Goal: Book appointment/travel/reservation

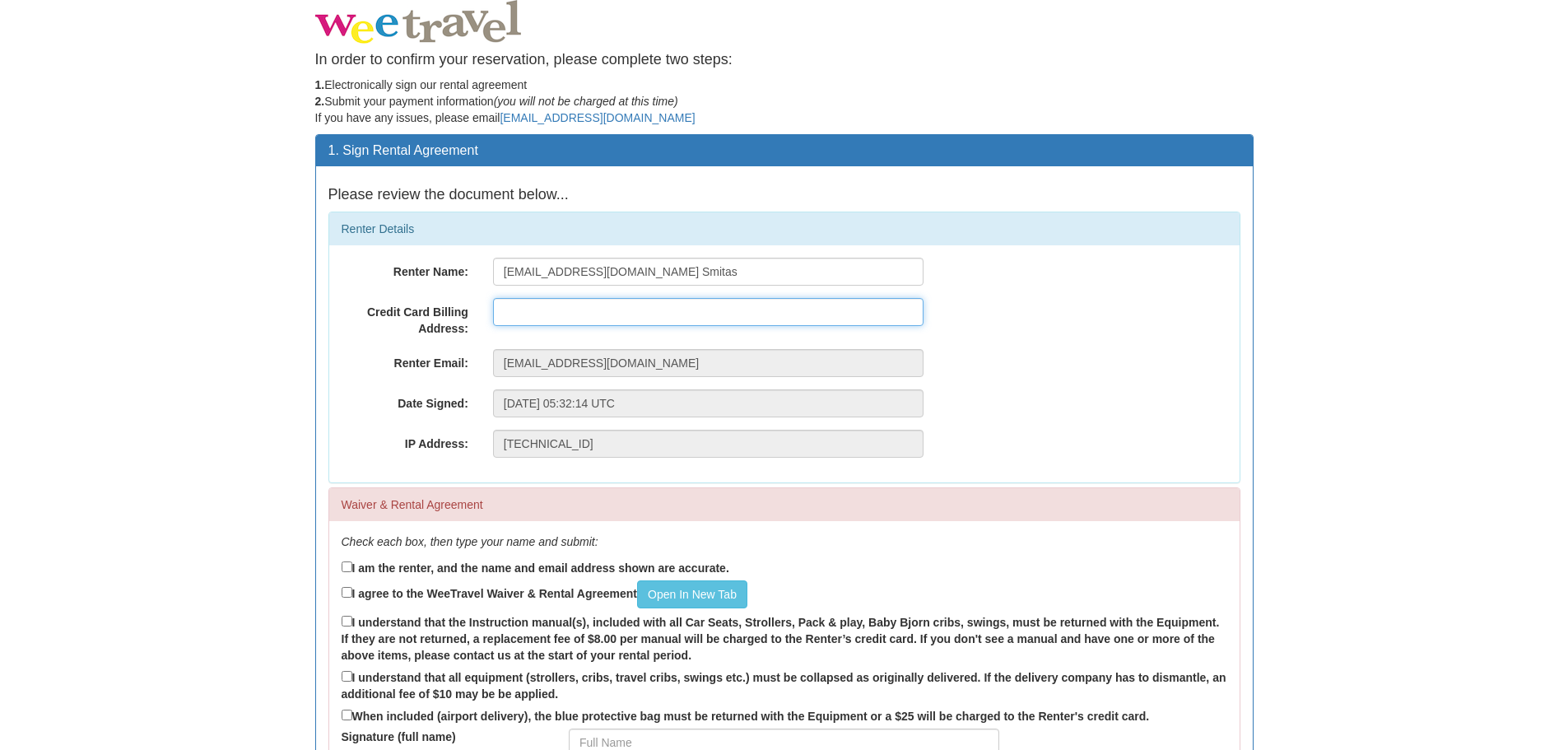
click at [611, 309] on input "text" at bounding box center [708, 312] width 431 height 28
click at [287, 258] on body "In order to confirm your reservation, please complete two steps: 1. Electronica…" at bounding box center [784, 451] width 1568 height 901
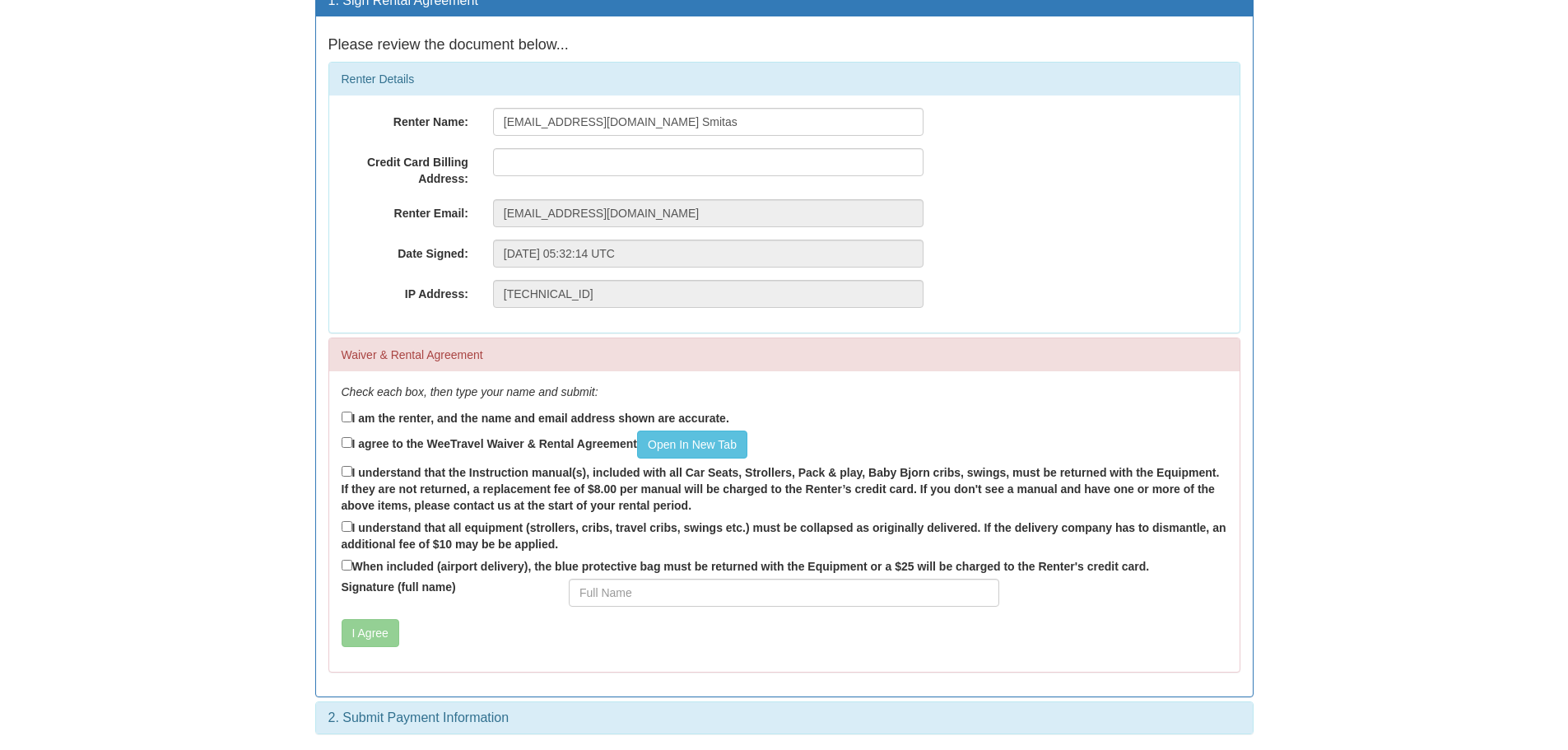
scroll to position [151, 0]
click at [413, 413] on label "I am the renter, and the name and email address shown are accurate." at bounding box center [536, 417] width 388 height 18
click at [353, 413] on input "I am the renter, and the name and email address shown are accurate." at bounding box center [347, 416] width 11 height 11
checkbox input "true"
click at [453, 450] on label "I agree to the WeeTravel Waiver & Rental Agreement Open In New Tab" at bounding box center [545, 443] width 406 height 28
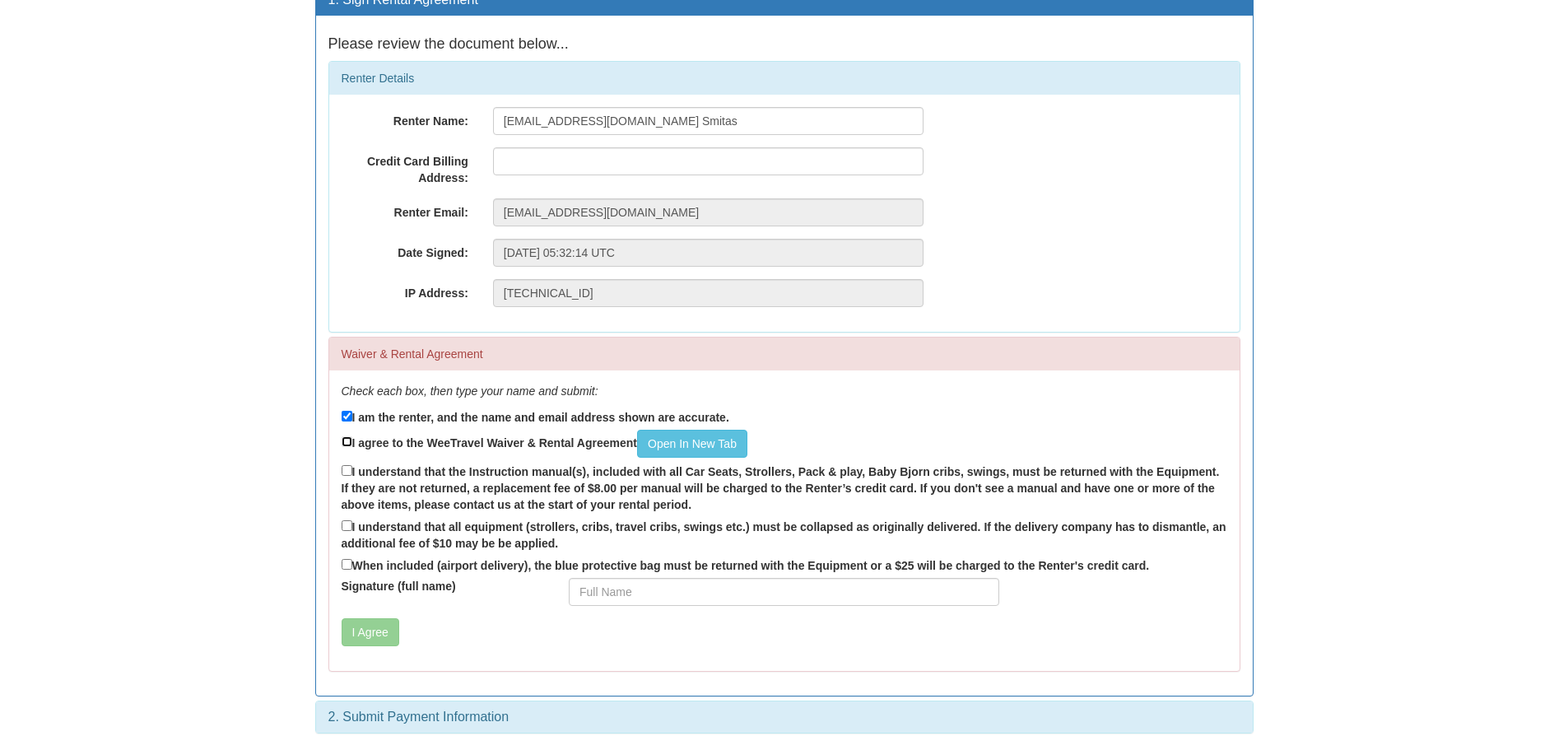
click at [353, 447] on input "I agree to the WeeTravel Waiver & Rental Agreement Open In New Tab" at bounding box center [347, 442] width 11 height 11
checkbox input "true"
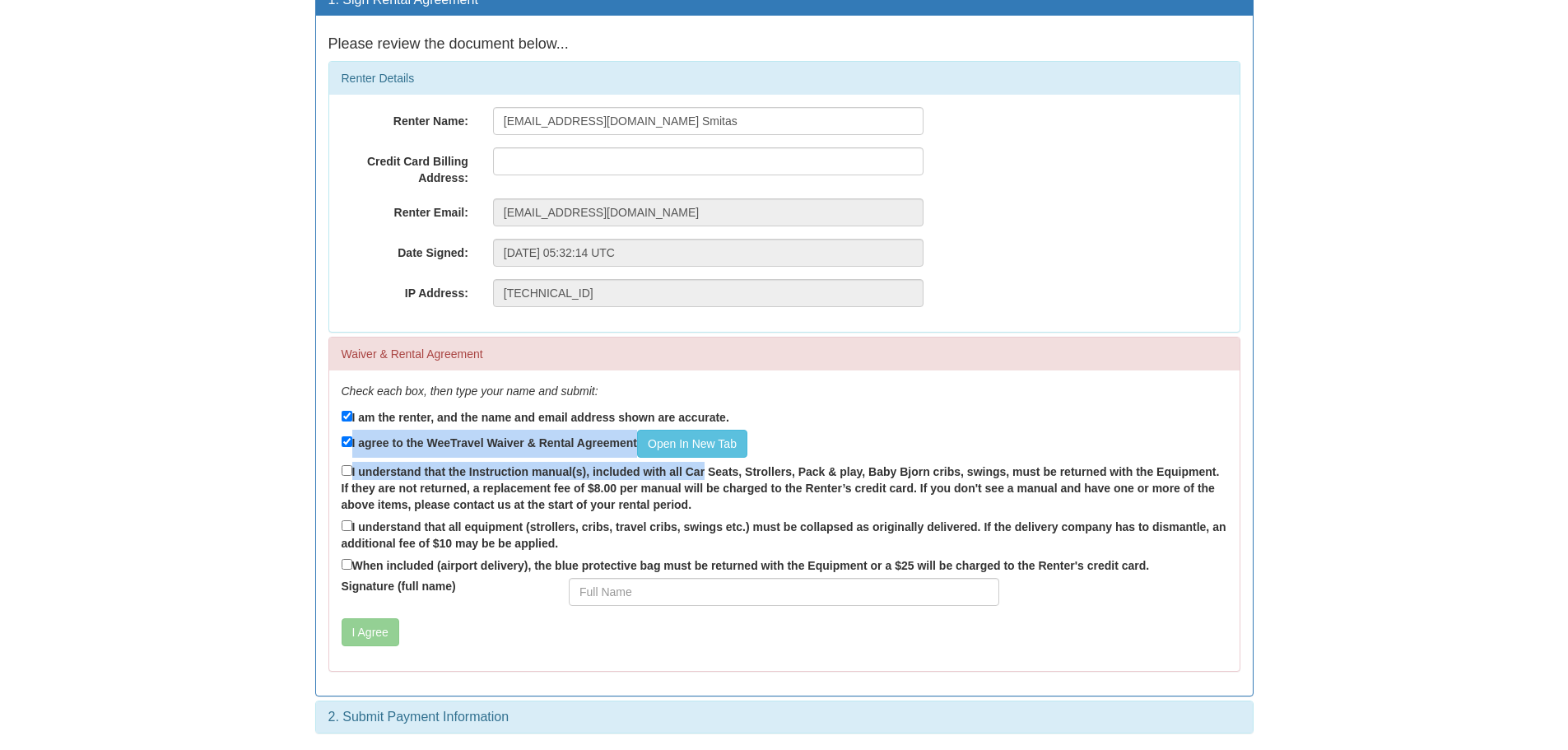
drag, startPoint x: 448, startPoint y: 472, endPoint x: 304, endPoint y: 437, distance: 148.2
click at [309, 437] on div "1. Sign Rental Agreement Please review the document below... Renter Details Ren…" at bounding box center [784, 367] width 963 height 767
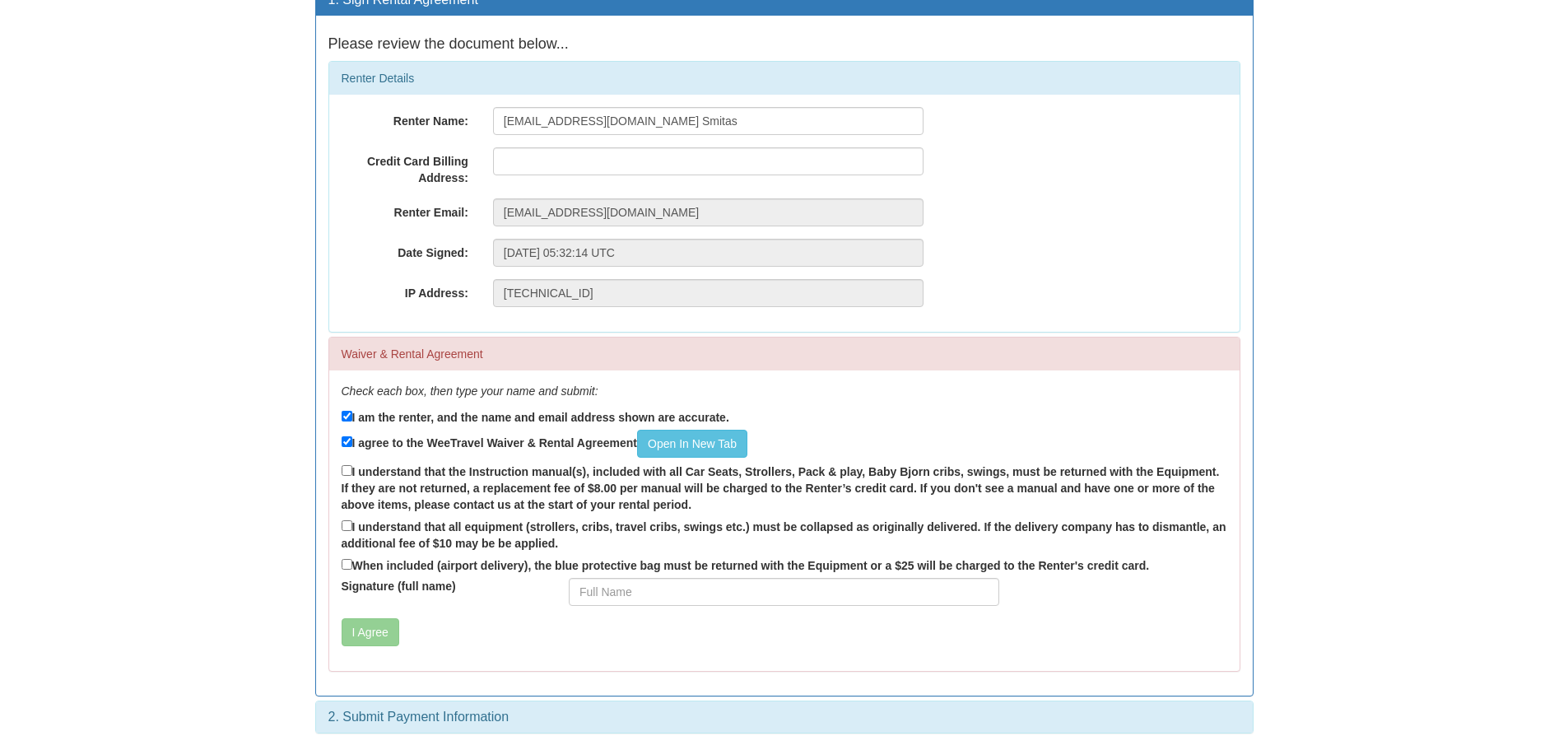
click at [260, 436] on body "In order to confirm your reservation, please complete two steps: 1. Electronica…" at bounding box center [784, 300] width 1568 height 901
click at [273, 440] on body "In order to confirm your reservation, please complete two steps: 1. Electronica…" at bounding box center [784, 300] width 1568 height 901
click at [273, 444] on body "In order to confirm your reservation, please complete two steps: 1. Electronica…" at bounding box center [784, 300] width 1568 height 901
click at [263, 445] on body "In order to confirm your reservation, please complete two steps: 1. Electronica…" at bounding box center [784, 300] width 1568 height 901
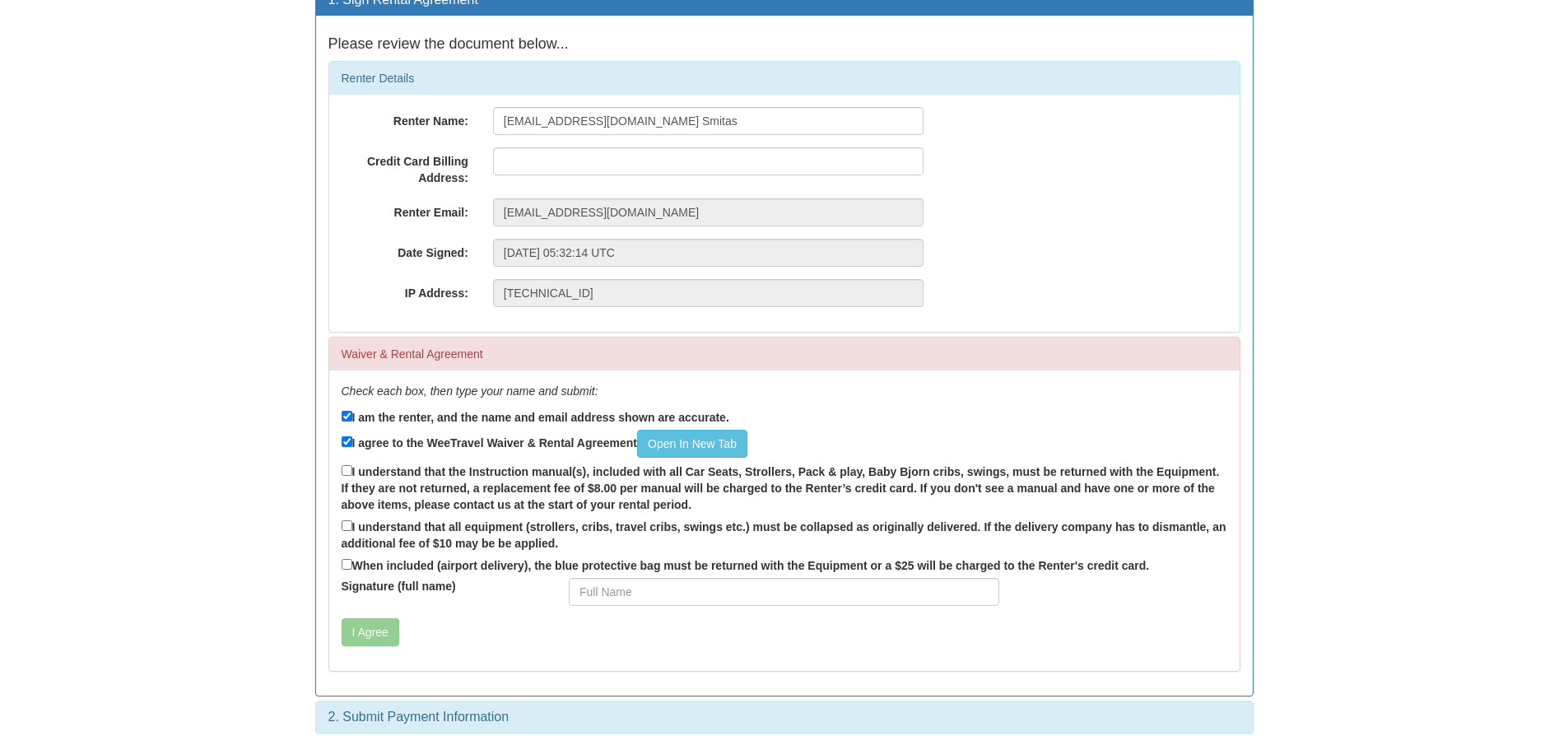
click at [283, 441] on body "In order to confirm your reservation, please complete two steps: 1. Electronica…" at bounding box center [784, 300] width 1568 height 901
click at [300, 450] on body "In order to confirm your reservation, please complete two steps: 1. Electronica…" at bounding box center [784, 300] width 1568 height 901
click at [300, 449] on body "In order to confirm your reservation, please complete two steps: 1. Electronica…" at bounding box center [784, 300] width 1568 height 901
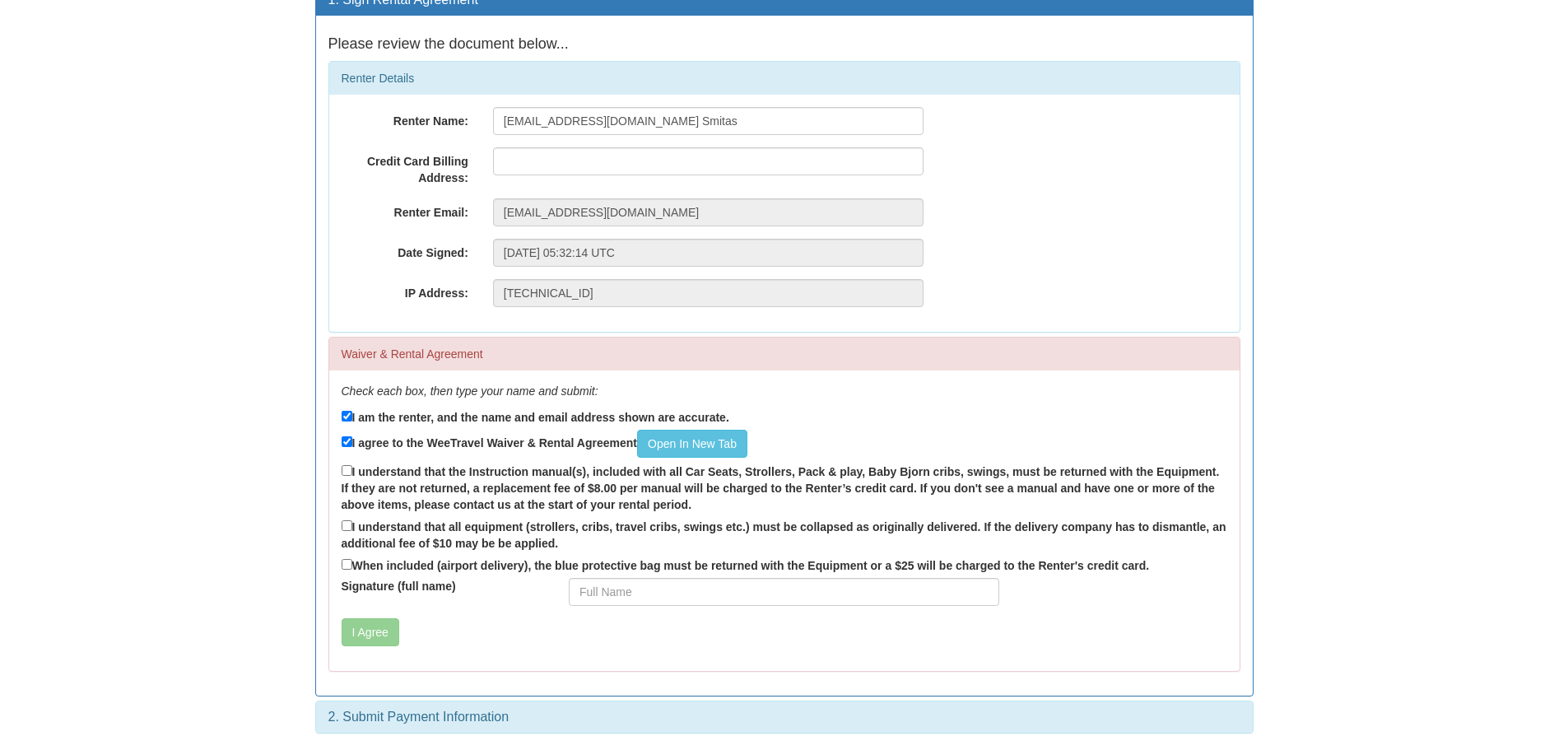
click at [300, 453] on body "In order to confirm your reservation, please complete two steps: 1. Electronica…" at bounding box center [784, 300] width 1568 height 901
click at [412, 518] on label "I understand that all equipment (strollers, cribs, travel cribs, swings etc.) m…" at bounding box center [784, 534] width 886 height 34
click at [353, 521] on input "I understand that all equipment (strollers, cribs, travel cribs, swings etc.) m…" at bounding box center [347, 526] width 11 height 11
checkbox input "true"
click at [485, 565] on label "When included (airport delivery), the blue protective bag must be returned with…" at bounding box center [746, 565] width 808 height 18
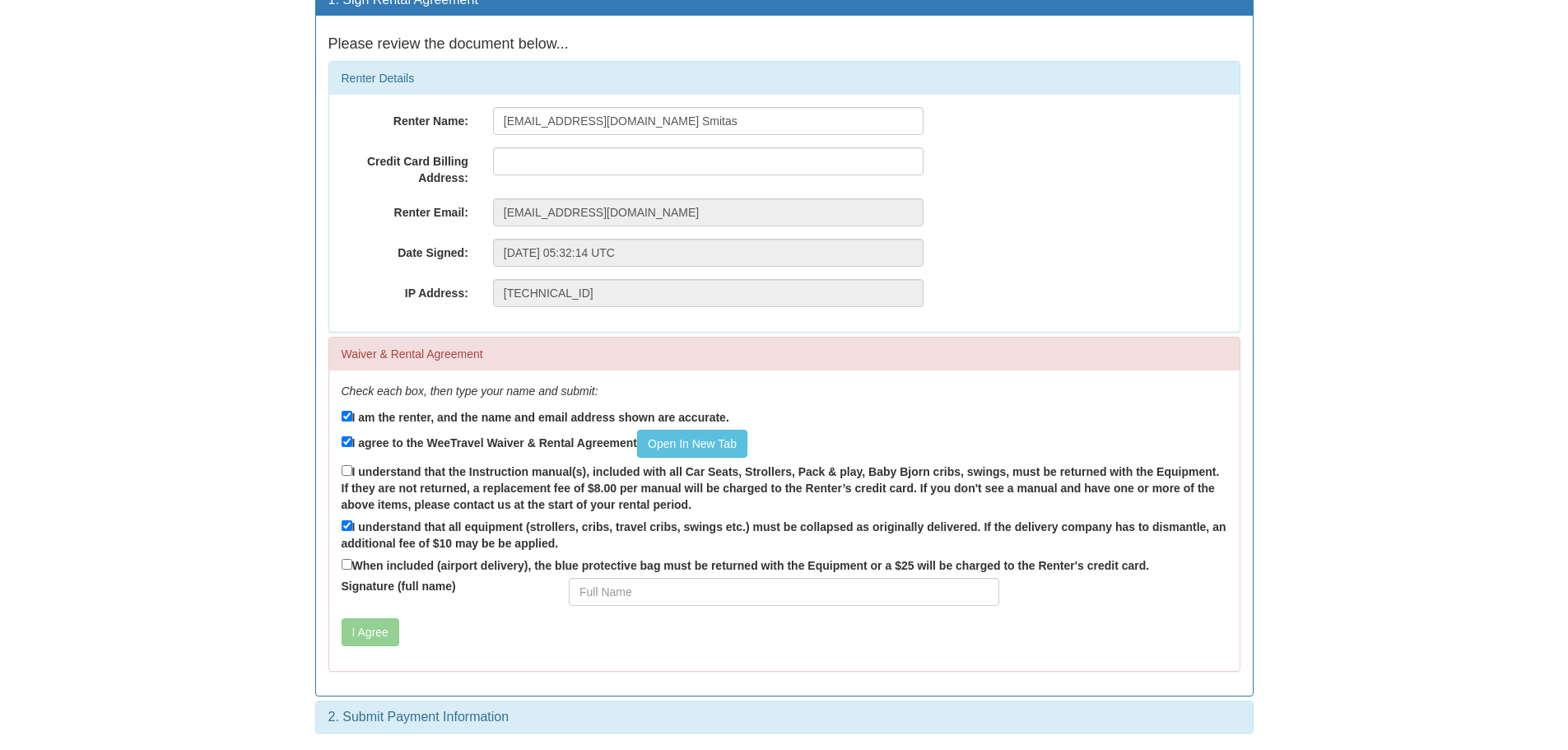
click at [353, 565] on input "When included (airport delivery), the blue protective bag must be returned with…" at bounding box center [347, 565] width 11 height 11
checkbox input "true"
click at [558, 149] on input "text" at bounding box center [708, 161] width 431 height 28
type input "504-143 21st street east"
click at [651, 156] on input "504-143 21st street east" at bounding box center [708, 161] width 431 height 28
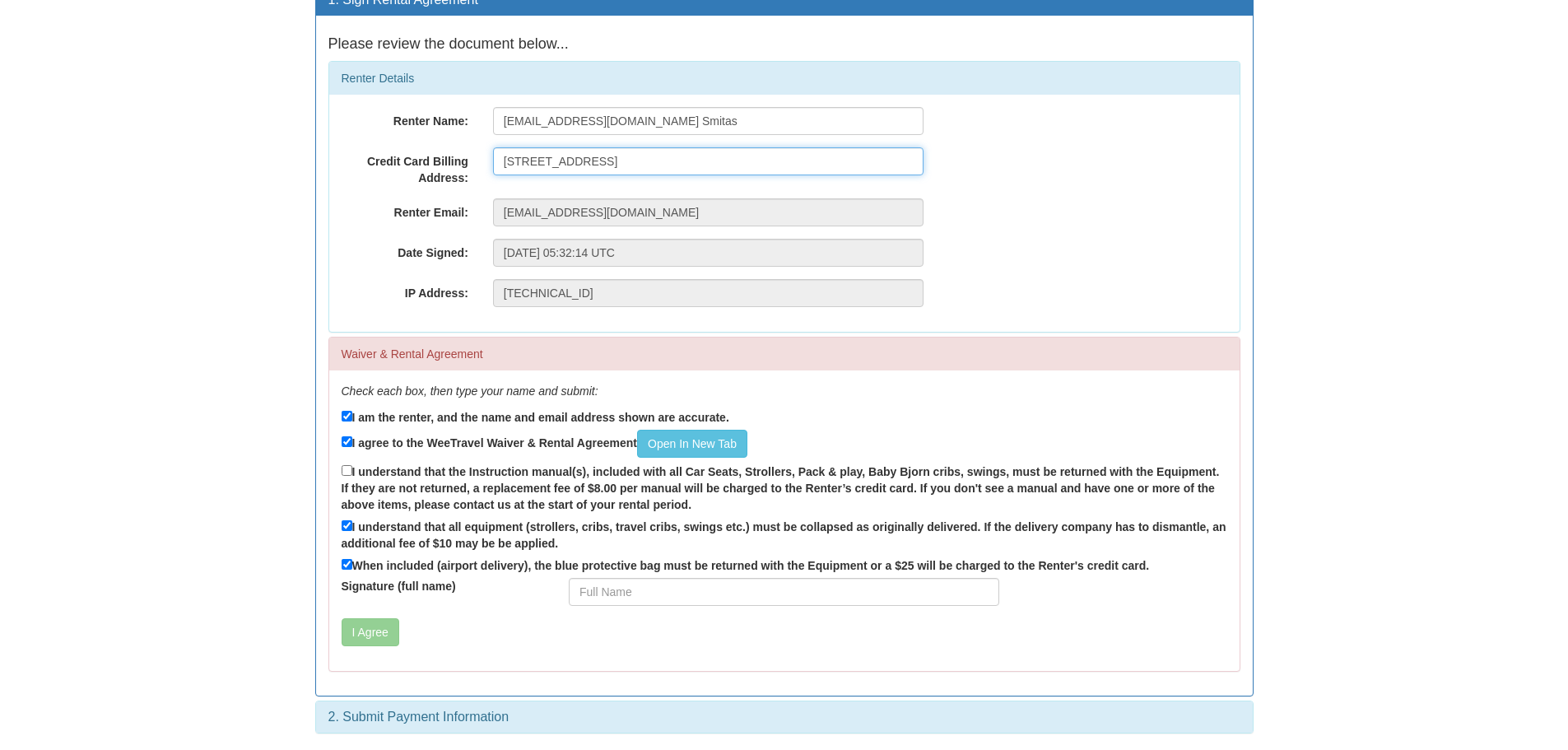
click at [653, 156] on input "504-143 21st street east" at bounding box center [708, 161] width 431 height 28
click at [1082, 210] on div "Renter Email: csmitas@gmail.com" at bounding box center [784, 212] width 911 height 28
drag, startPoint x: 1055, startPoint y: 267, endPoint x: 1113, endPoint y: 330, distance: 85.6
click at [1055, 268] on div "Renter Name: csmitas@gmail.com Smitas Credit Card Billing Address: 504-143 21st…" at bounding box center [784, 213] width 911 height 238
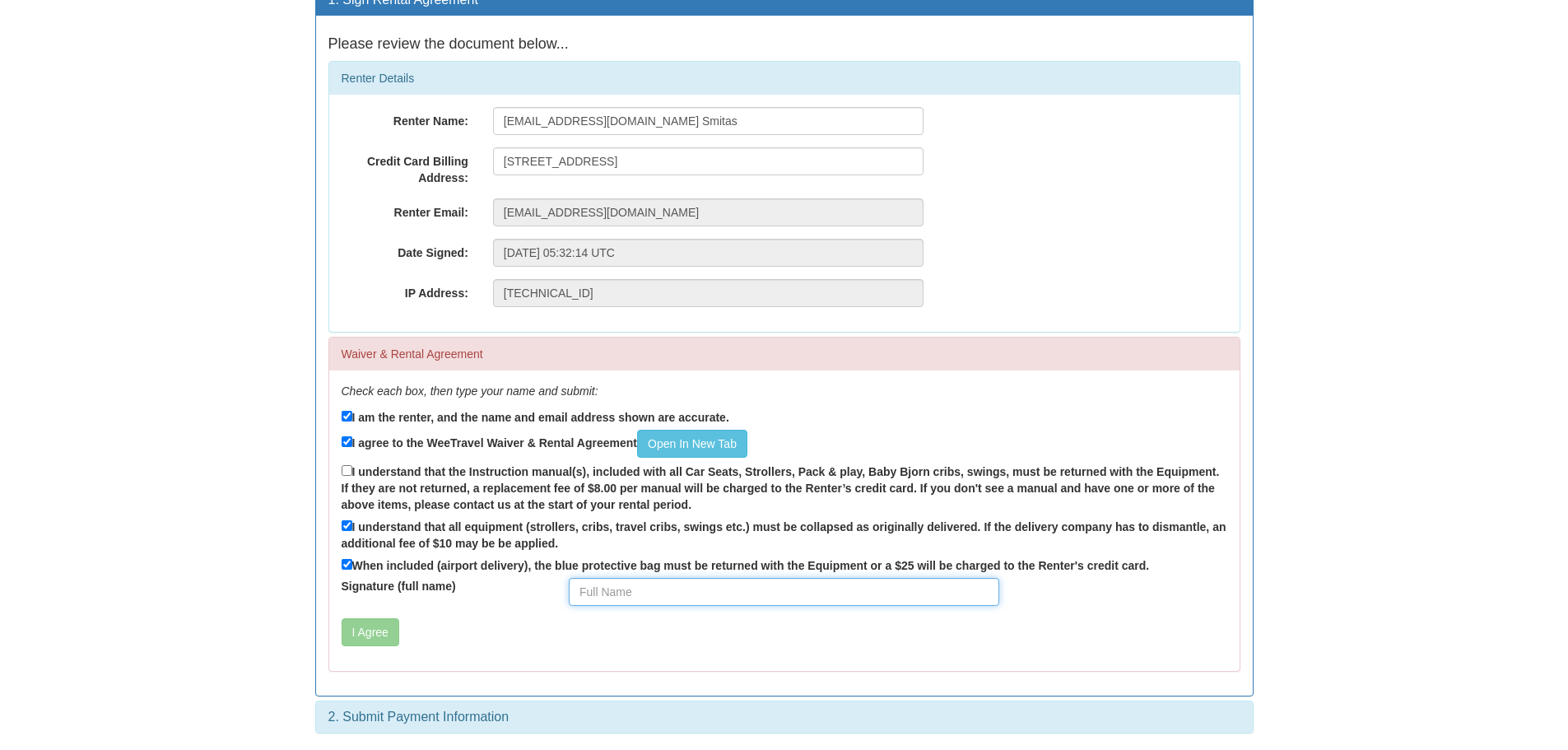
click at [664, 602] on input "Signature (full name)" at bounding box center [784, 592] width 431 height 28
type input "Christian Smitas"
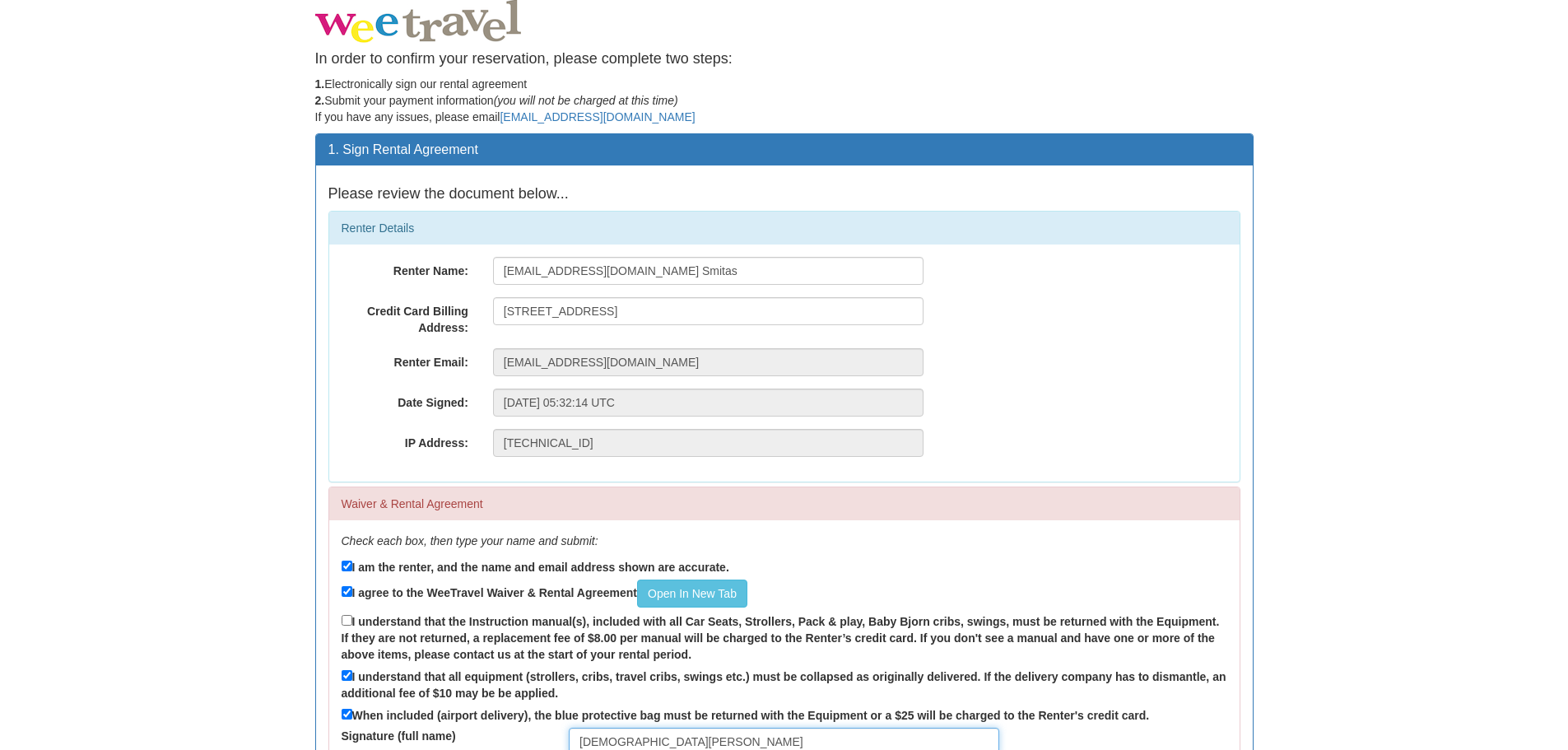
scroll to position [0, 0]
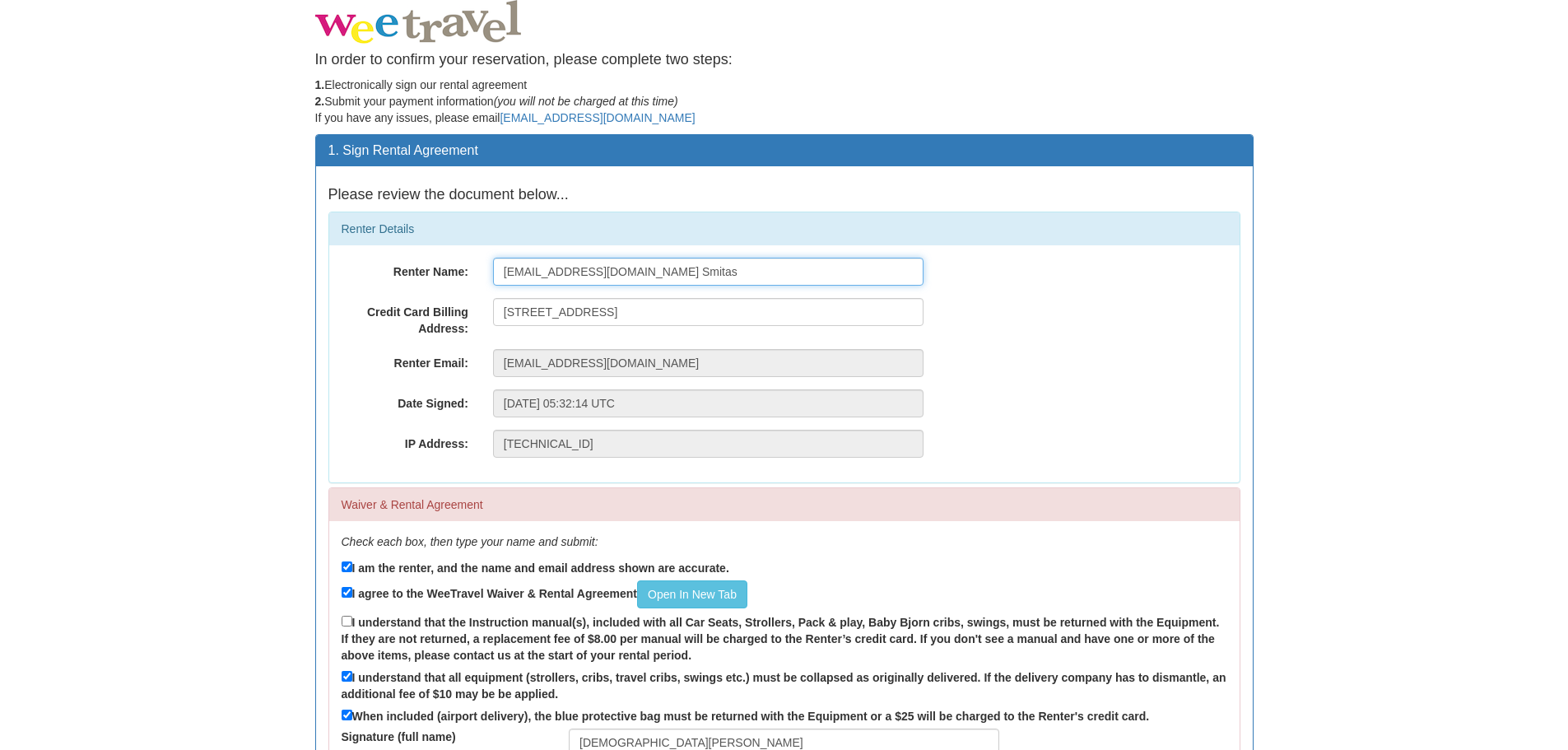
drag, startPoint x: 608, startPoint y: 268, endPoint x: 713, endPoint y: 266, distance: 105.0
click at [712, 266] on input "[EMAIL_ADDRESS][DOMAIN_NAME] Smitas" at bounding box center [708, 271] width 431 height 28
drag, startPoint x: 663, startPoint y: 270, endPoint x: 432, endPoint y: 265, distance: 231.1
click at [435, 264] on div "Renter Name: csmitas@gmail.com" at bounding box center [784, 271] width 911 height 28
type input "Christian Smitas"
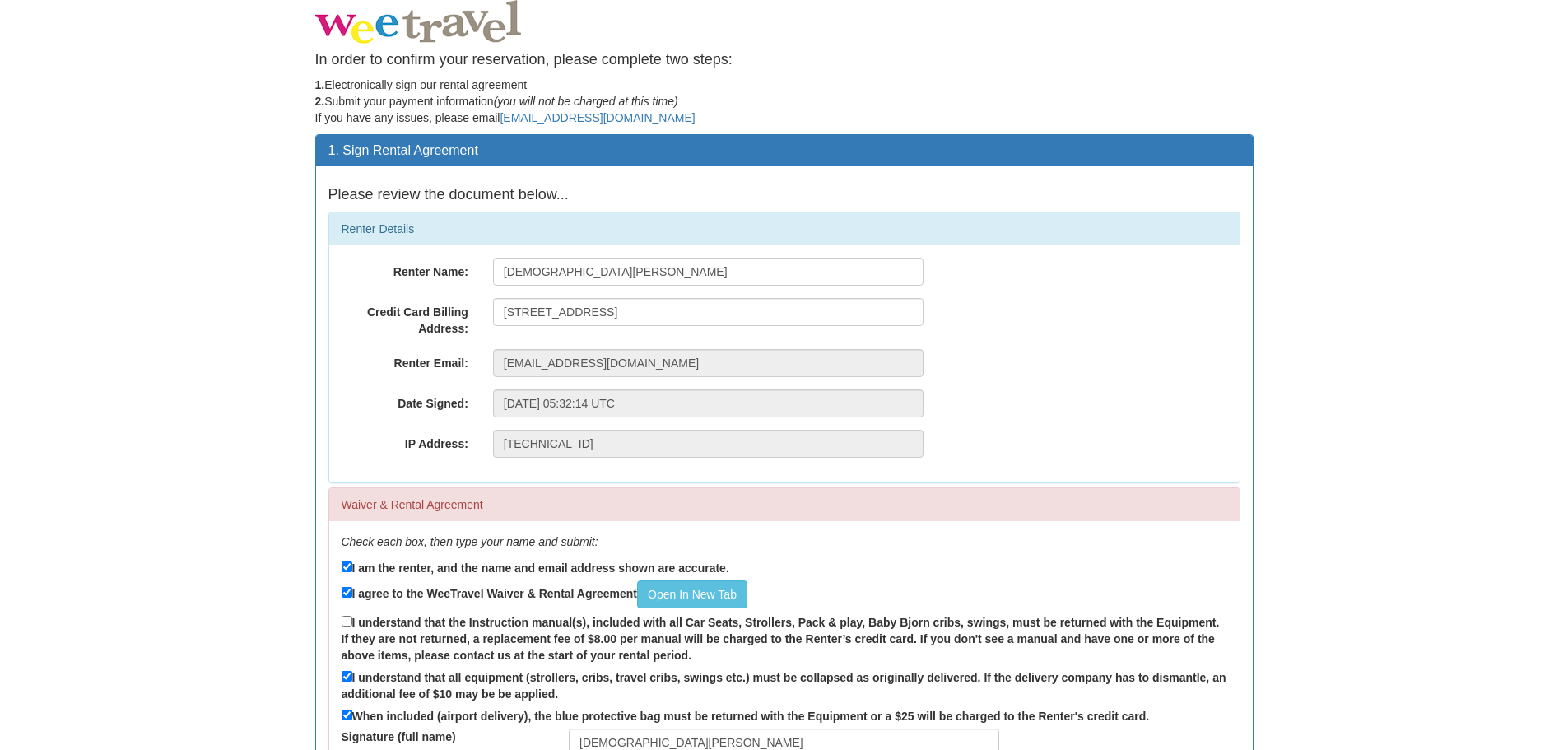
click at [300, 303] on body "In order to confirm your reservation, please complete two steps: 1. Electronica…" at bounding box center [784, 451] width 1568 height 901
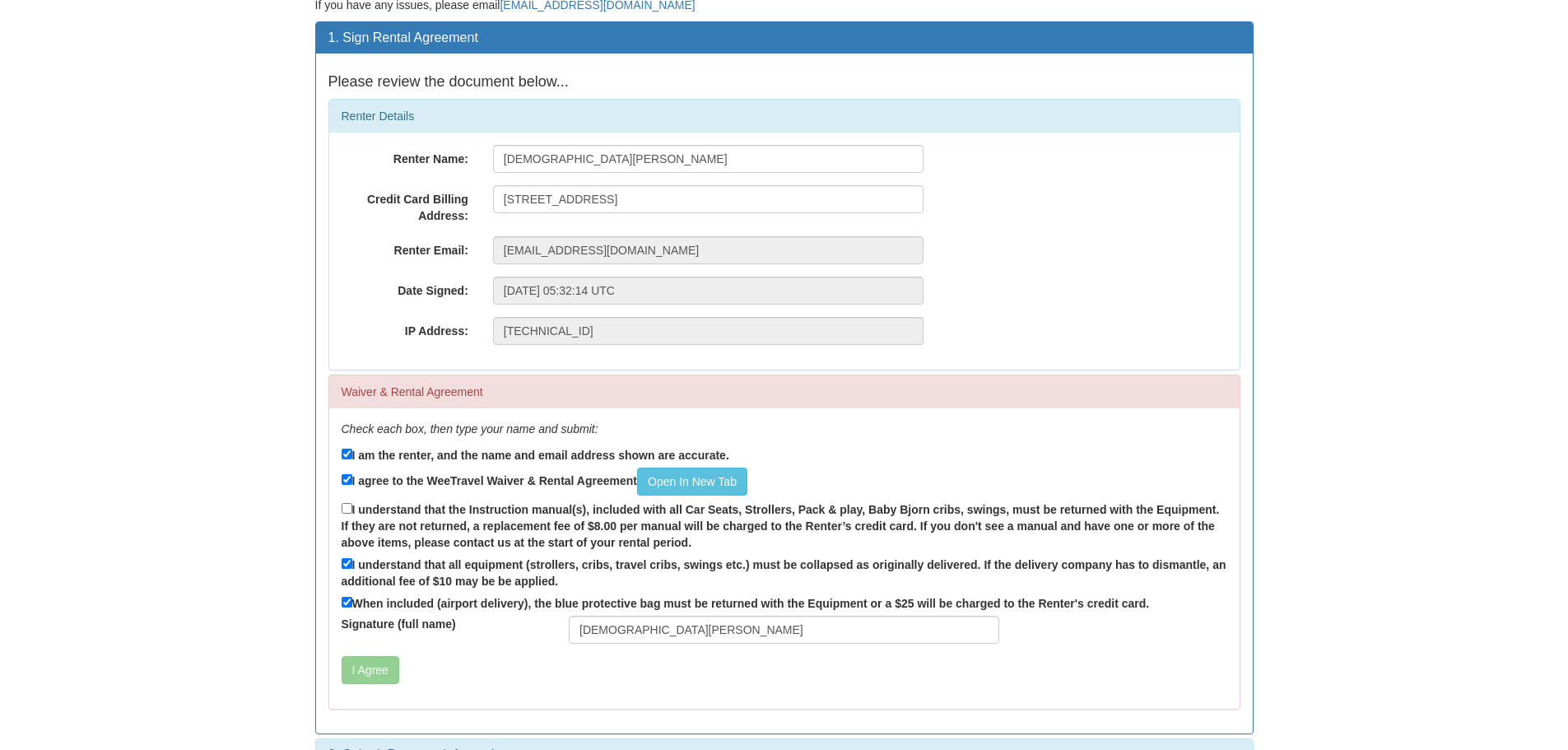
scroll to position [151, 0]
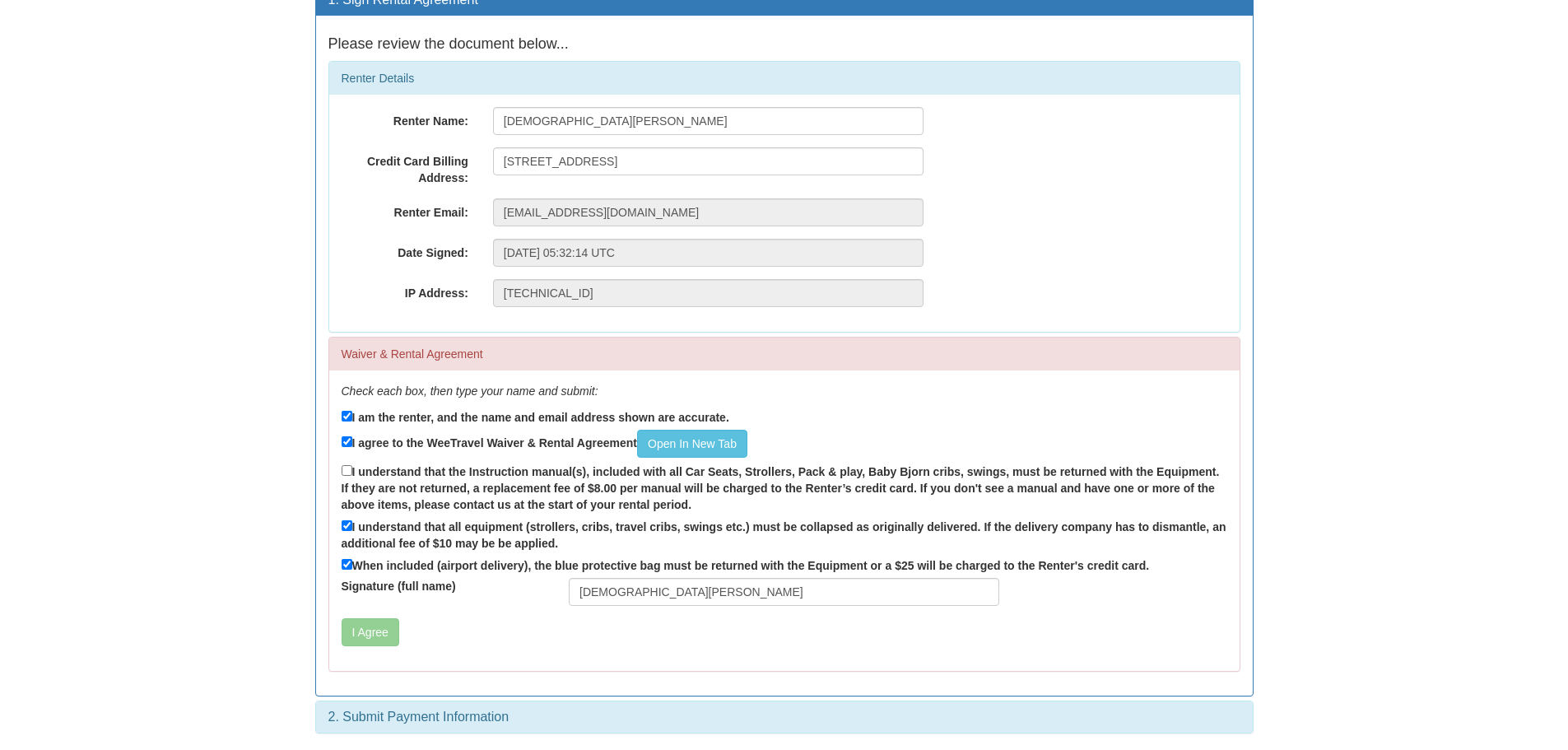
click at [300, 300] on body "In order to confirm your reservation, please complete two steps: 1. Electronica…" at bounding box center [784, 300] width 1568 height 901
click at [438, 473] on label "I understand that the Instruction manual(s), included with all Car Seats, Strol…" at bounding box center [784, 488] width 886 height 51
click at [353, 473] on input "I understand that the Instruction manual(s), included with all Car Seats, Strol…" at bounding box center [347, 471] width 11 height 11
checkbox input "true"
click at [376, 632] on button "I Agree" at bounding box center [371, 632] width 58 height 28
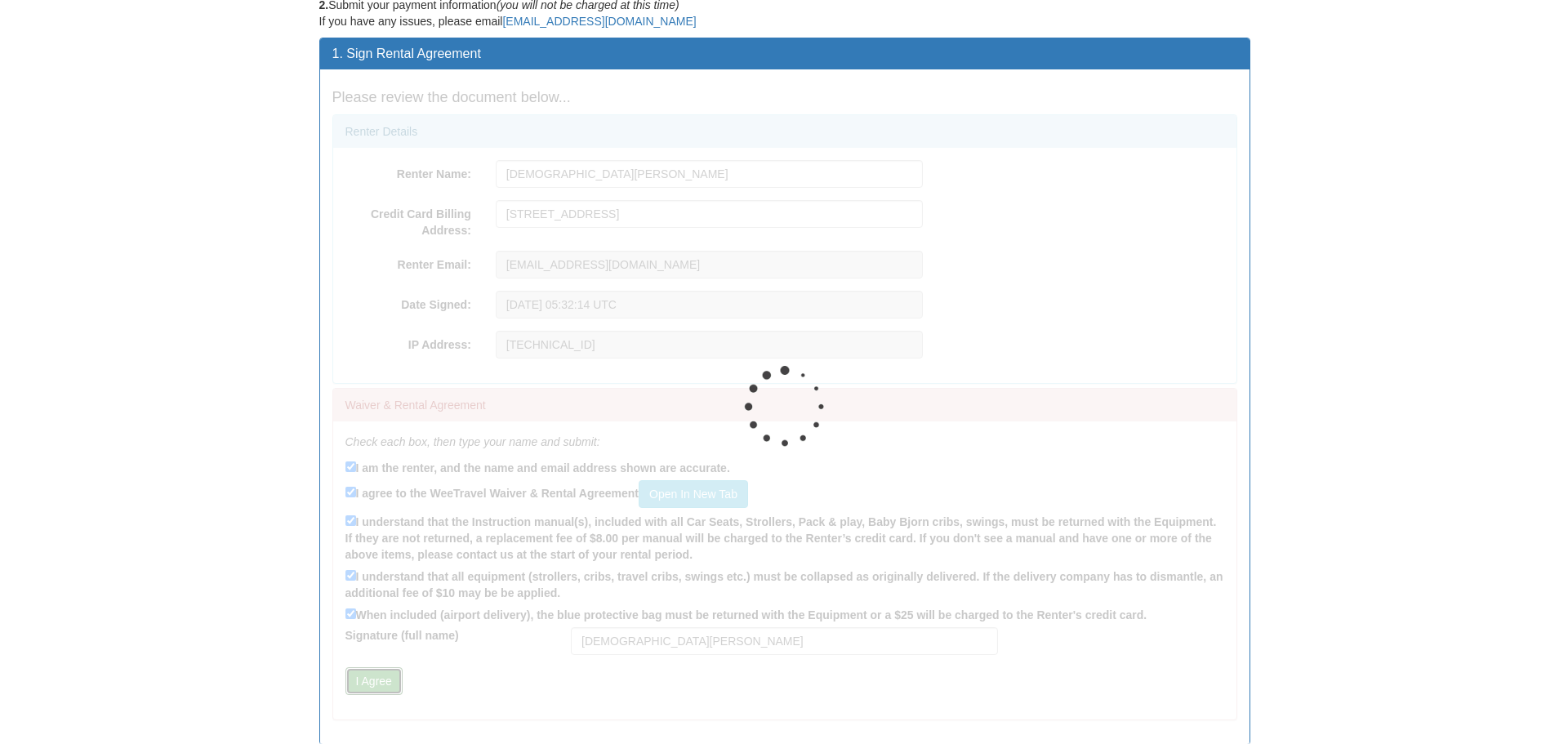
scroll to position [0, 0]
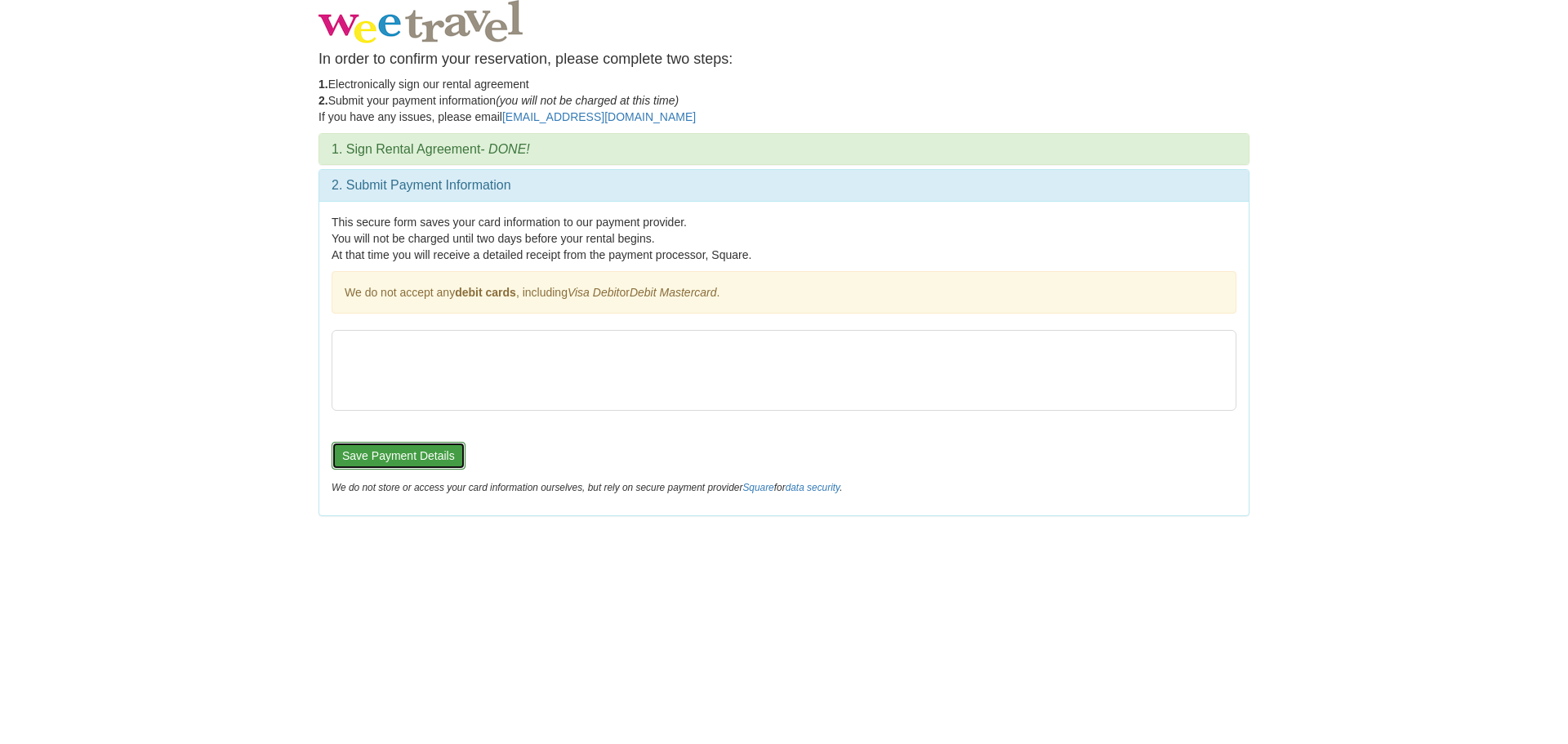
click at [422, 460] on button "Save Payment Details" at bounding box center [398, 455] width 134 height 28
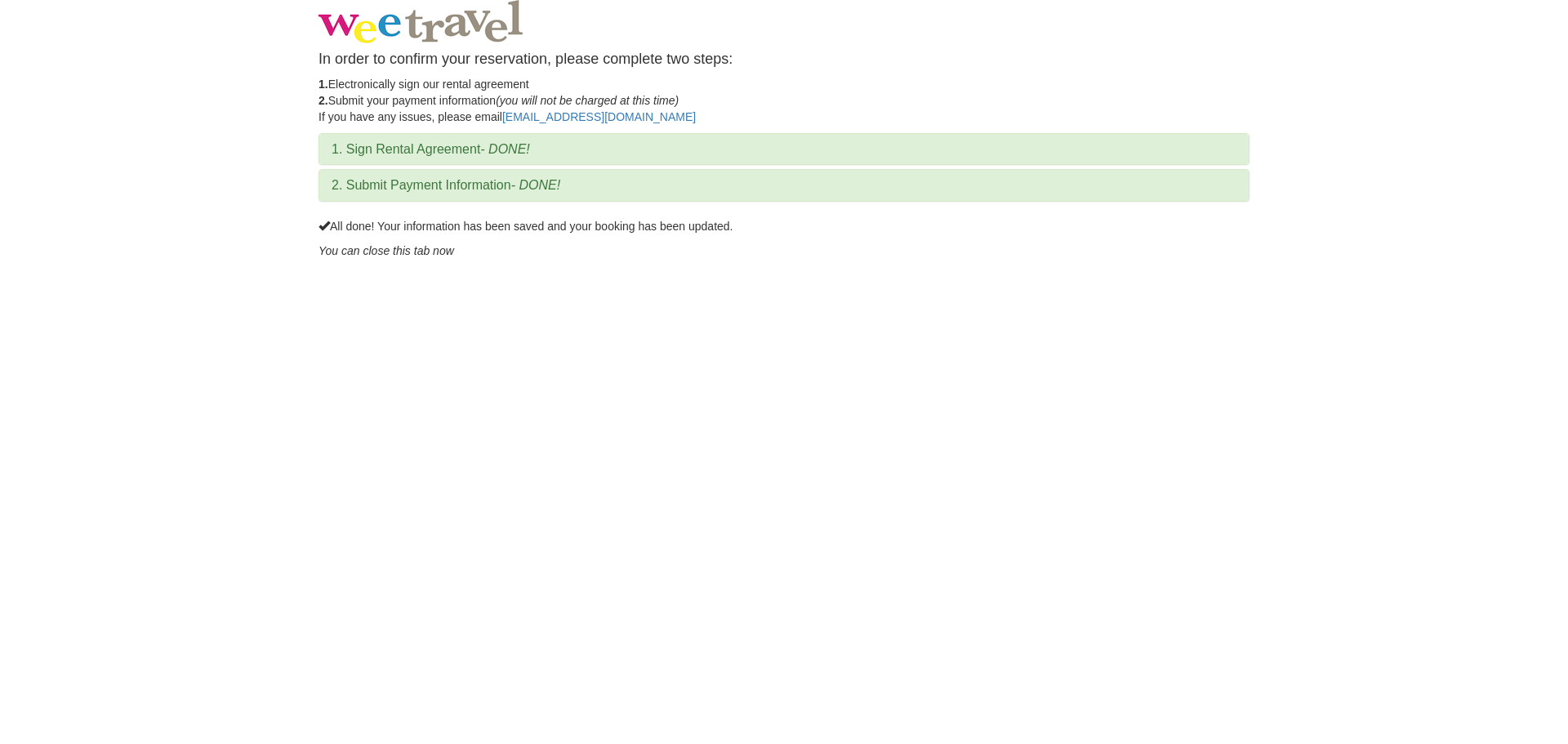
click at [477, 293] on body "In order to confirm your reservation, please complete two steps: 1. Electronica…" at bounding box center [784, 372] width 1568 height 744
click at [773, 83] on p "1. Electronically sign our rental agreement 2. Submit your payment information …" at bounding box center [783, 100] width 931 height 49
click at [791, 59] on h4 "In order to confirm your reservation, please complete two steps:" at bounding box center [783, 59] width 931 height 16
